Goal: Transaction & Acquisition: Purchase product/service

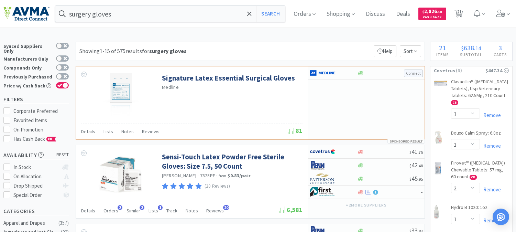
select select "1"
select select "2"
select select "1"
select select "25"
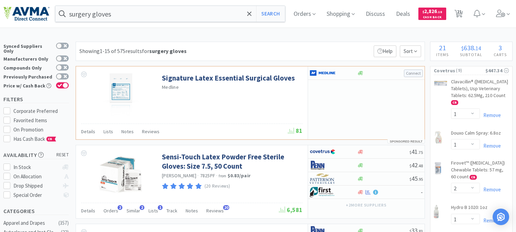
select select "1"
select select "6"
select select "2"
select select "1"
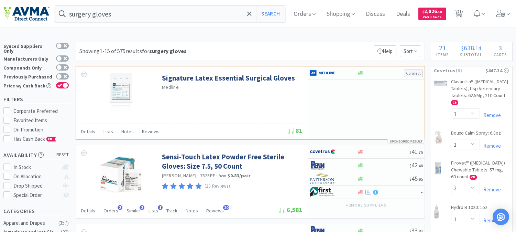
select select "2"
select select "1"
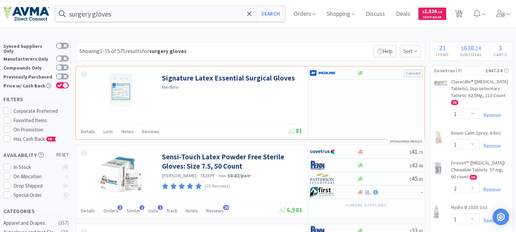
select select "2"
select select "1"
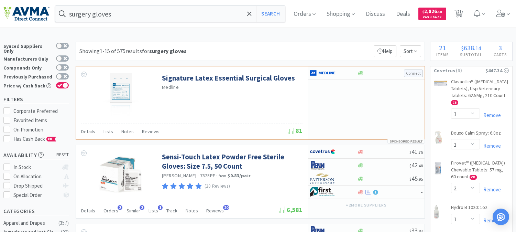
select select "1"
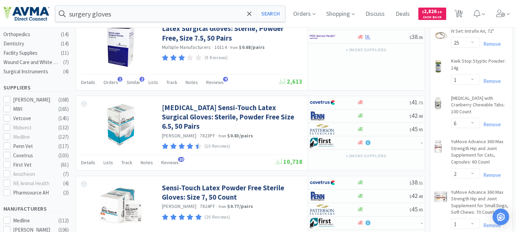
scroll to position [207, 0]
